Goal: Transaction & Acquisition: Purchase product/service

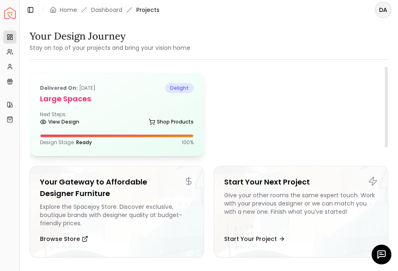
drag, startPoint x: 109, startPoint y: 105, endPoint x: 115, endPoint y: 109, distance: 7.2
click at [109, 105] on div "Delivered on: [DATE] delight Large Spaces Next Steps: View Design Shop Products…" at bounding box center [117, 114] width 174 height 82
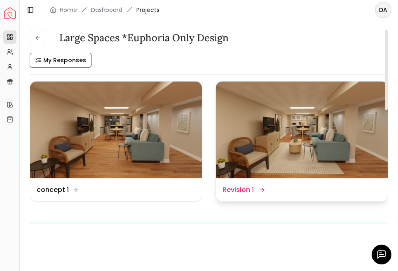
click at [297, 172] on img at bounding box center [302, 130] width 172 height 97
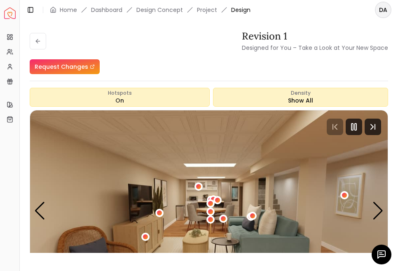
click at [378, 254] on icon "button" at bounding box center [381, 254] width 7 height 7
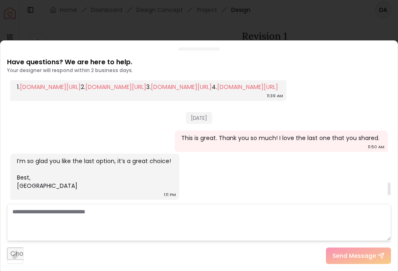
scroll to position [996, 0]
click at [217, 91] on link "[DOMAIN_NAME][URL]" at bounding box center [247, 87] width 61 height 8
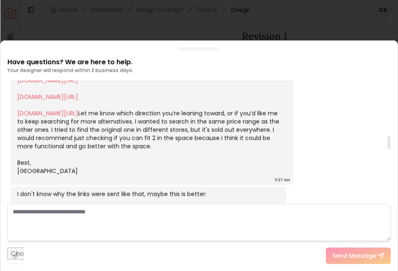
scroll to position [542, 0]
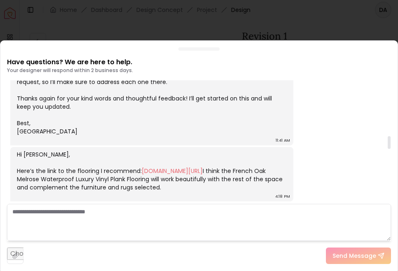
click at [205, 54] on div "Have questions? We are here to help. Your designer will respond within 2 busine…" at bounding box center [198, 161] width 397 height 220
click at [188, 47] on div at bounding box center [198, 48] width 41 height 3
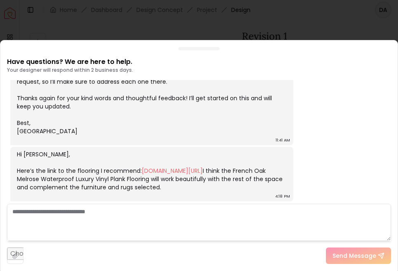
drag, startPoint x: 387, startPoint y: 46, endPoint x: 371, endPoint y: 48, distance: 16.7
click at [387, 46] on div "Have questions? We are here to help. Your designer will respond within 2 busine…" at bounding box center [199, 155] width 398 height 231
click at [69, 29] on div at bounding box center [199, 135] width 398 height 271
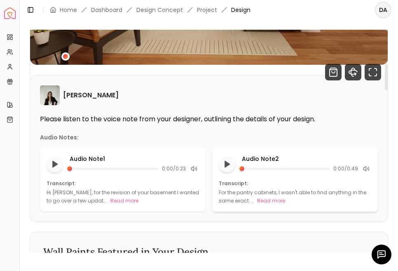
scroll to position [41, 0]
